Goal: Information Seeking & Learning: Learn about a topic

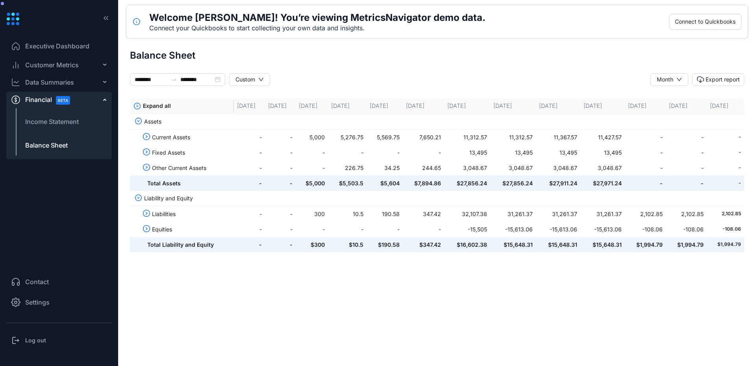
scroll to position [0, 0]
click at [52, 48] on span "Executive Dashboard" at bounding box center [57, 45] width 64 height 9
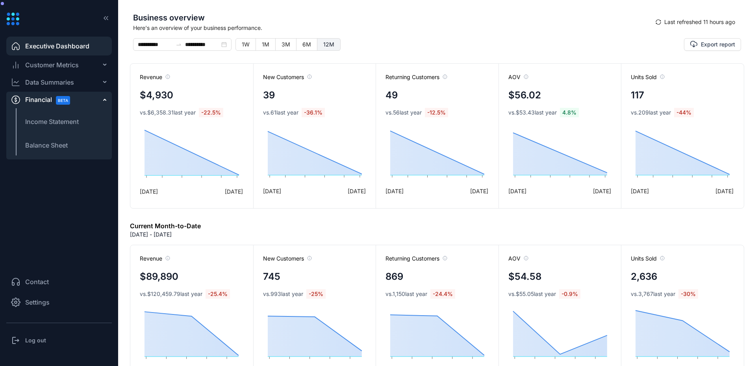
click at [328, 44] on span "12M" at bounding box center [328, 44] width 11 height 7
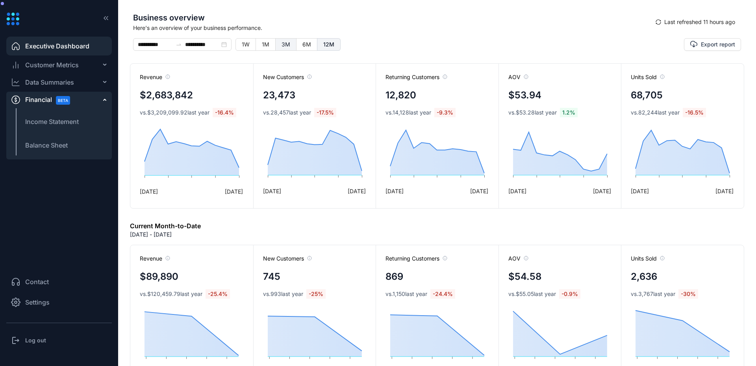
click at [289, 43] on span "3M" at bounding box center [285, 44] width 9 height 7
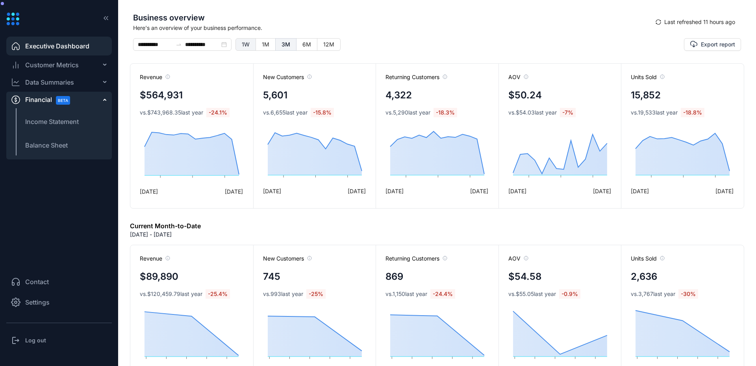
click at [248, 43] on span "1W" at bounding box center [246, 44] width 8 height 7
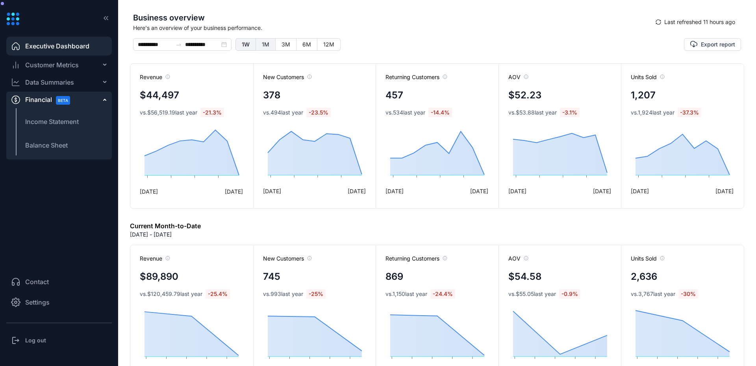
click at [268, 45] on span "1M" at bounding box center [265, 44] width 7 height 7
type input "**********"
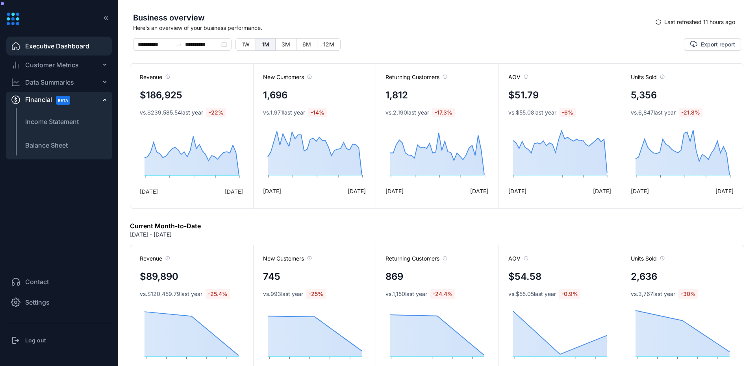
click at [62, 61] on span "Customer Metrics" at bounding box center [52, 64] width 54 height 9
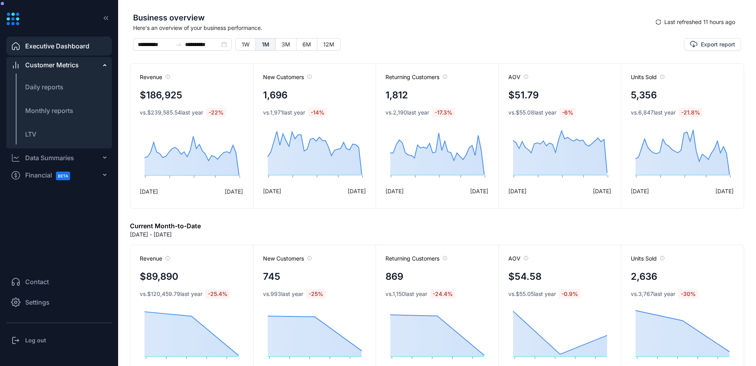
click at [63, 62] on span "Customer Metrics" at bounding box center [52, 64] width 54 height 9
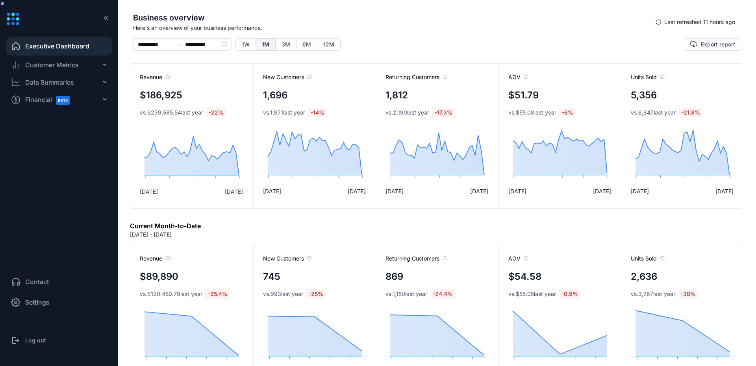
click at [59, 105] on div "BETA" at bounding box center [64, 100] width 25 height 18
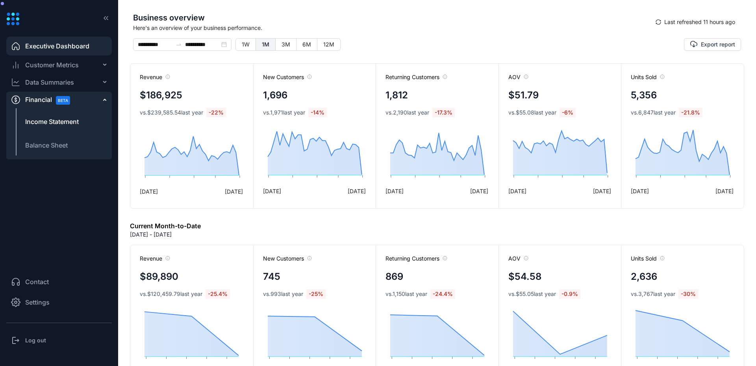
click at [65, 126] on span "Income Statement" at bounding box center [52, 121] width 54 height 9
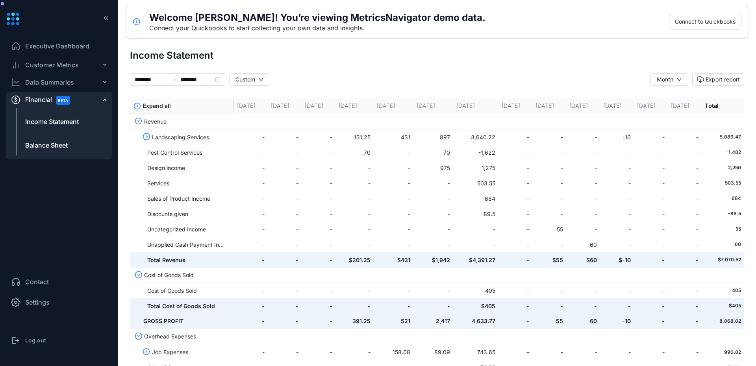
click at [64, 144] on span "Balance Sheet" at bounding box center [46, 145] width 43 height 9
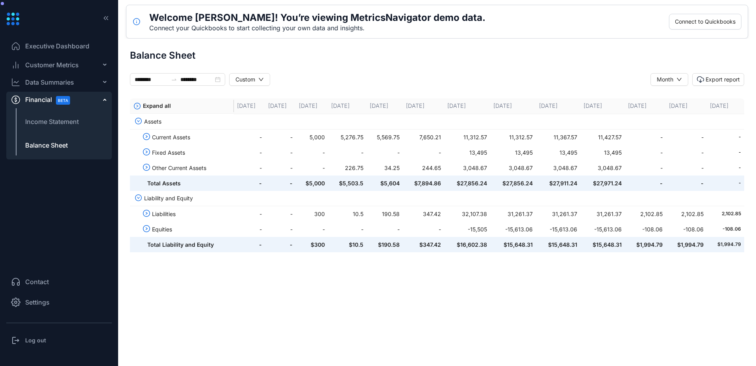
click at [70, 83] on div "Data Summaries" at bounding box center [49, 82] width 49 height 9
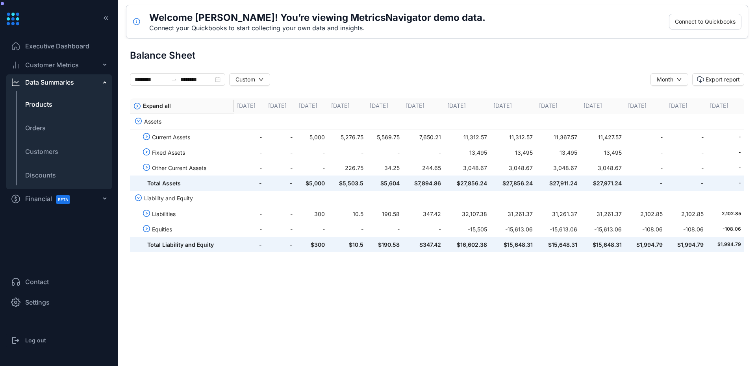
click at [62, 112] on li "Products" at bounding box center [58, 104] width 105 height 19
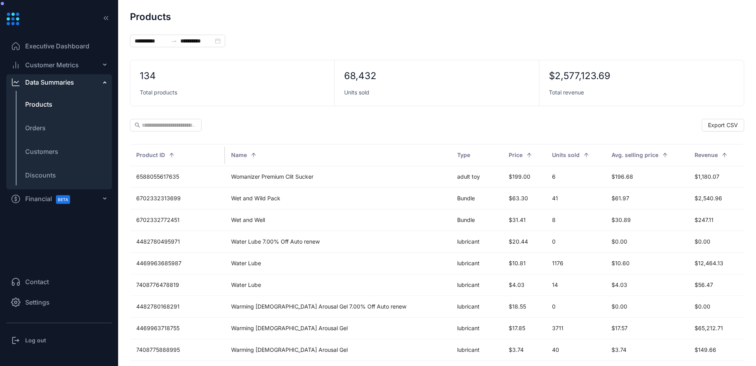
type input "**********"
drag, startPoint x: 592, startPoint y: 75, endPoint x: 551, endPoint y: 72, distance: 41.1
click at [551, 72] on div "$2,577,123.69" at bounding box center [579, 76] width 61 height 13
click at [580, 106] on div "134 Total products 68,432 Units sold $2,577,123.69 Total revenue" at bounding box center [437, 83] width 614 height 46
click at [43, 102] on span "Products" at bounding box center [38, 104] width 27 height 9
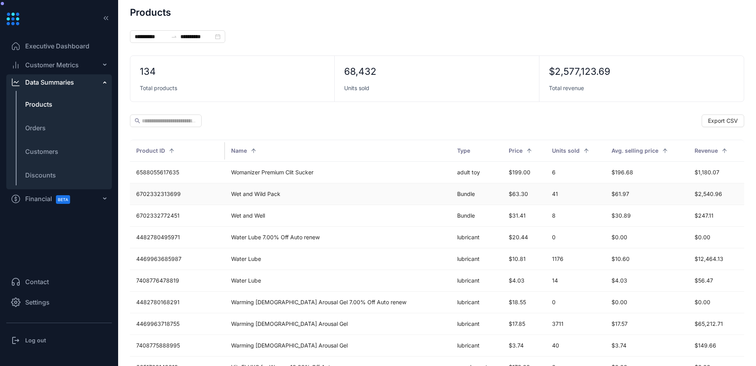
scroll to position [0, 0]
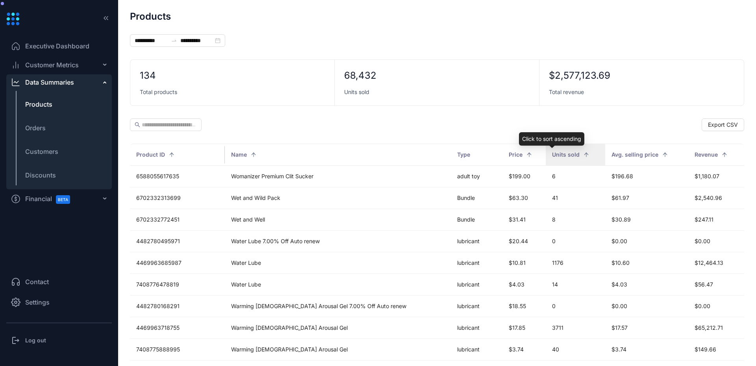
click at [552, 156] on span "Units sold" at bounding box center [566, 154] width 28 height 9
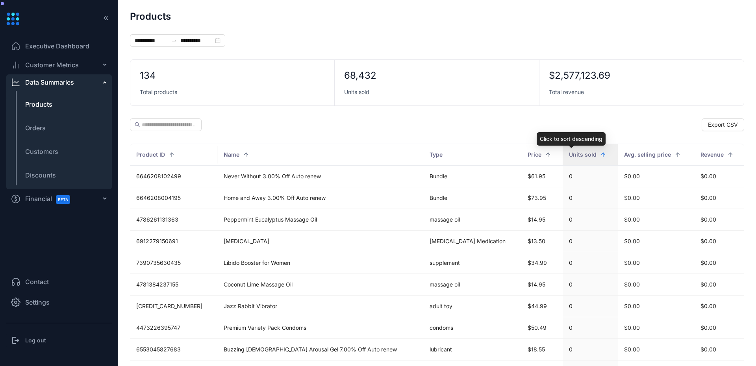
click at [569, 153] on span "Units sold" at bounding box center [583, 154] width 28 height 9
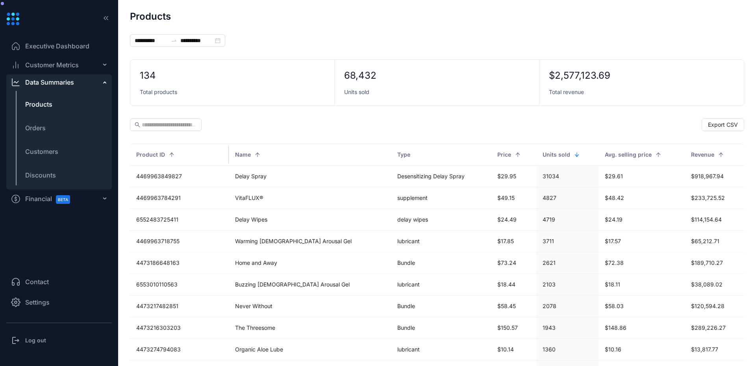
click at [43, 43] on span "Executive Dashboard" at bounding box center [57, 45] width 64 height 9
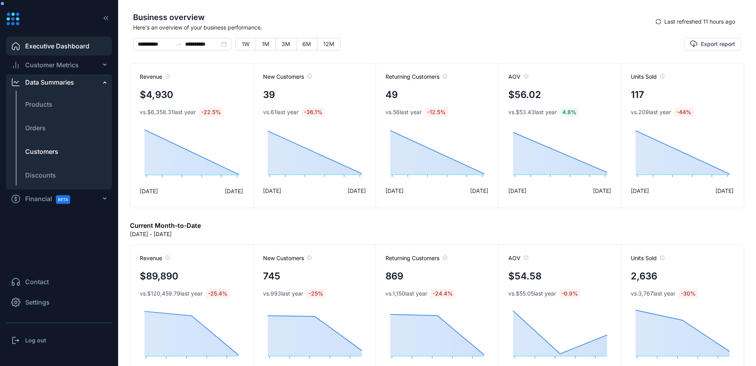
click at [46, 151] on span "Customers" at bounding box center [41, 151] width 33 height 9
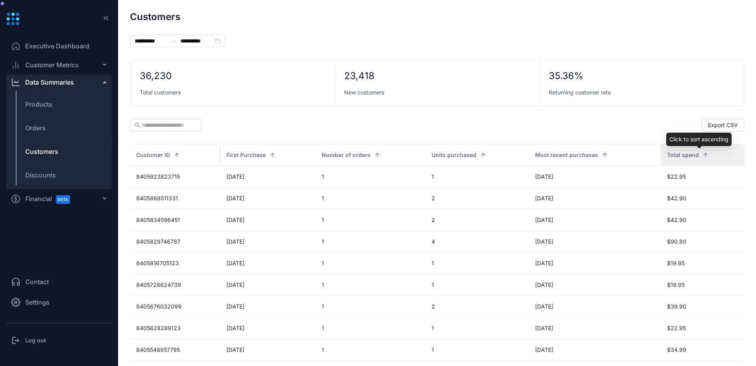
click at [688, 154] on span "Total spend" at bounding box center [683, 155] width 32 height 9
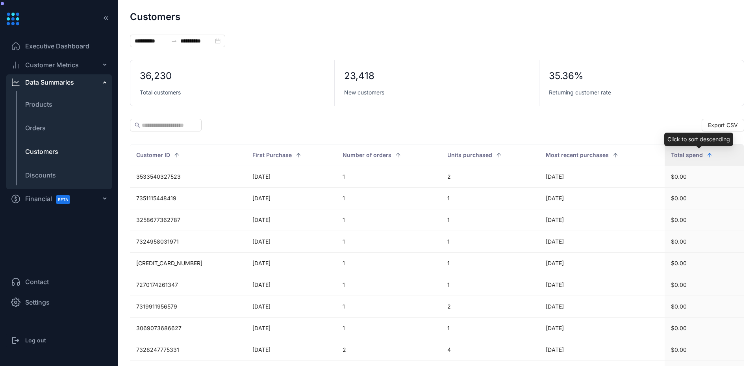
click at [688, 154] on span "Total spend" at bounding box center [687, 155] width 32 height 9
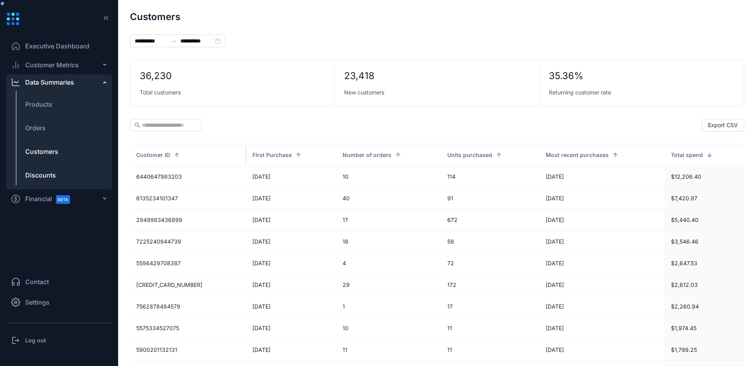
click at [51, 178] on span "Discounts" at bounding box center [40, 174] width 31 height 9
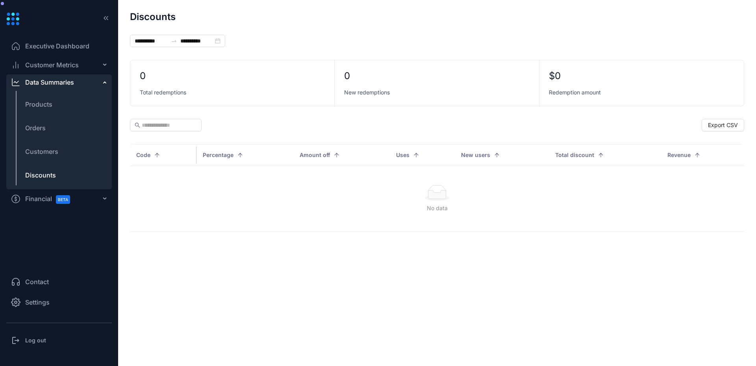
type input "**********"
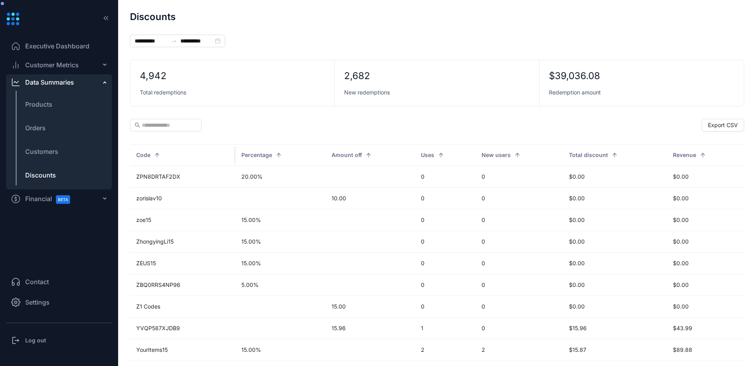
click at [100, 81] on div "Data Summaries" at bounding box center [58, 82] width 105 height 16
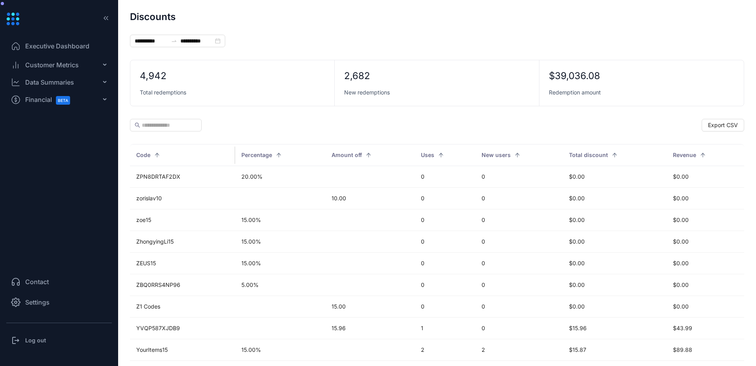
click at [105, 62] on div "Customer Metrics" at bounding box center [58, 65] width 105 height 16
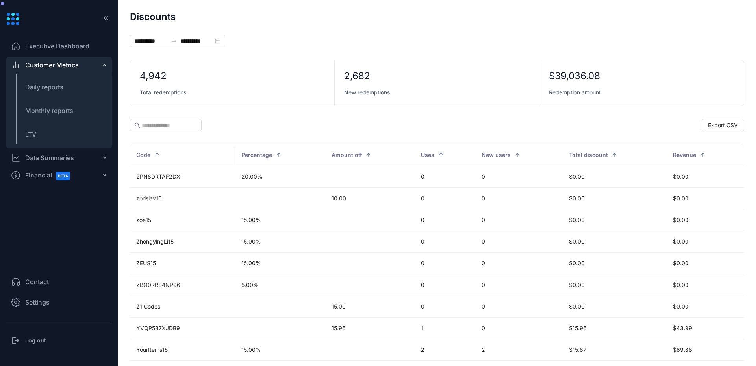
click at [93, 67] on div "Customer Metrics" at bounding box center [58, 65] width 105 height 16
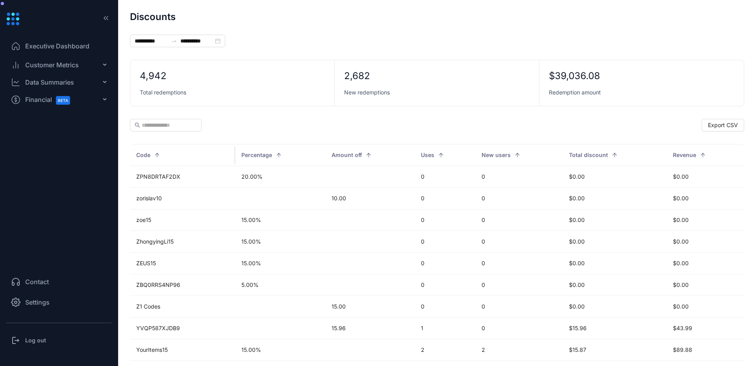
click at [79, 46] on span "Executive Dashboard" at bounding box center [57, 45] width 64 height 9
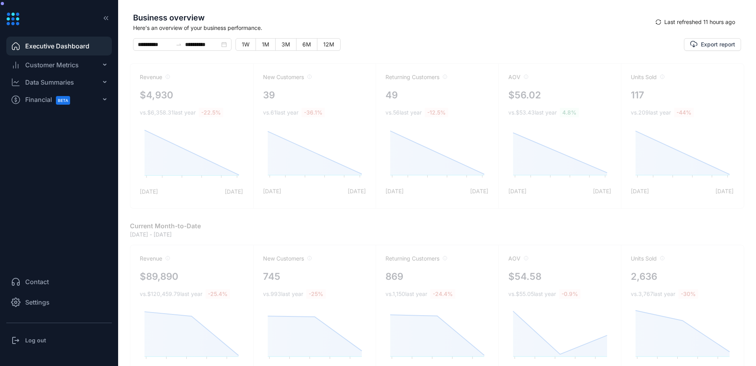
click at [11, 13] on icon at bounding box center [12, 19] width 13 height 13
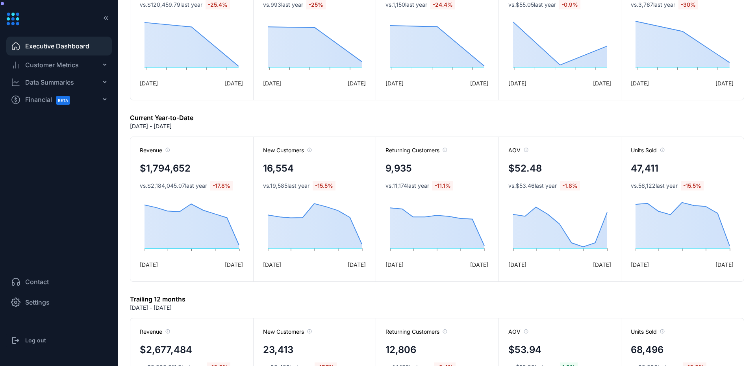
scroll to position [162, 0]
